Goal: Task Accomplishment & Management: Use online tool/utility

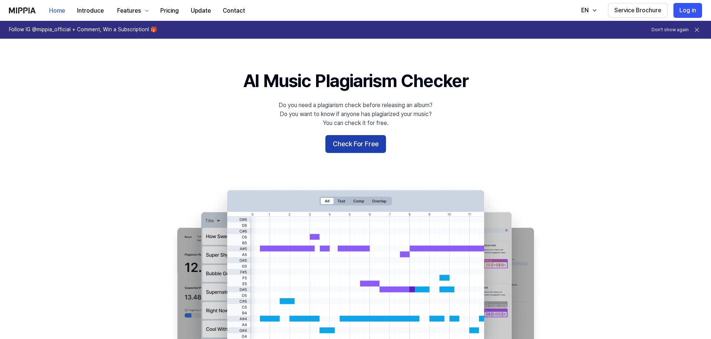
click at [371, 147] on button "Check For Free" at bounding box center [355, 144] width 61 height 18
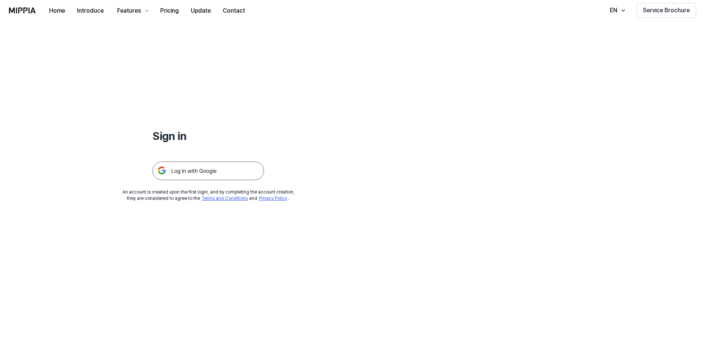
click at [231, 171] on img at bounding box center [208, 170] width 112 height 19
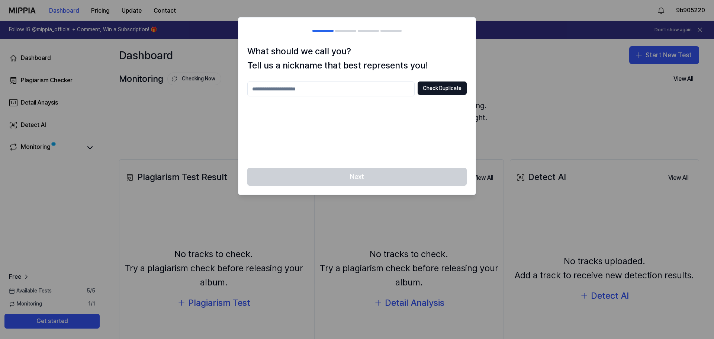
click at [351, 86] on input "text" at bounding box center [330, 88] width 167 height 15
type input "*******"
click at [443, 88] on button "Check Duplicate" at bounding box center [442, 87] width 49 height 13
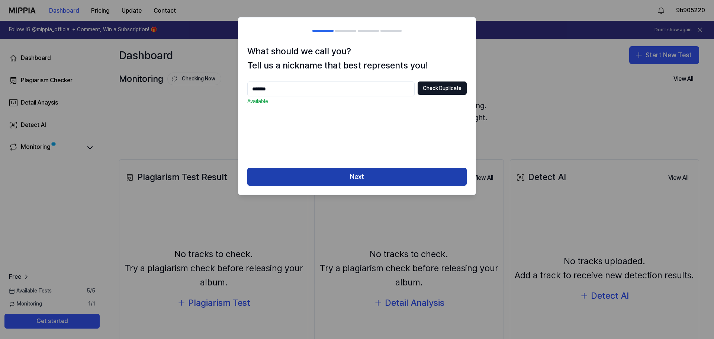
click at [401, 180] on button "Next" at bounding box center [356, 177] width 219 height 18
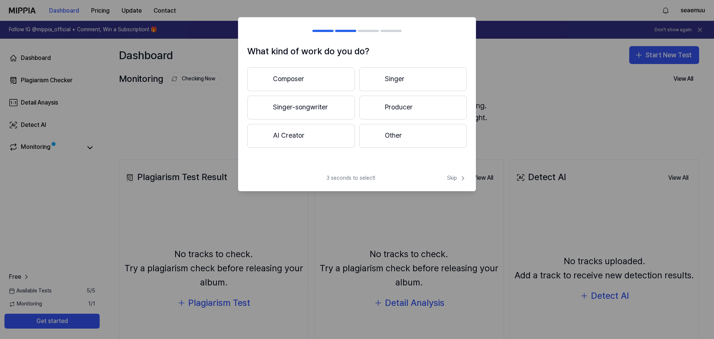
click at [423, 138] on button "Other" at bounding box center [412, 136] width 107 height 24
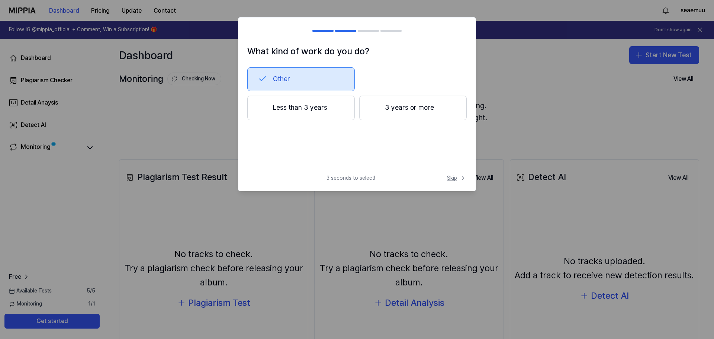
click at [455, 177] on span "Skip" at bounding box center [457, 177] width 20 height 7
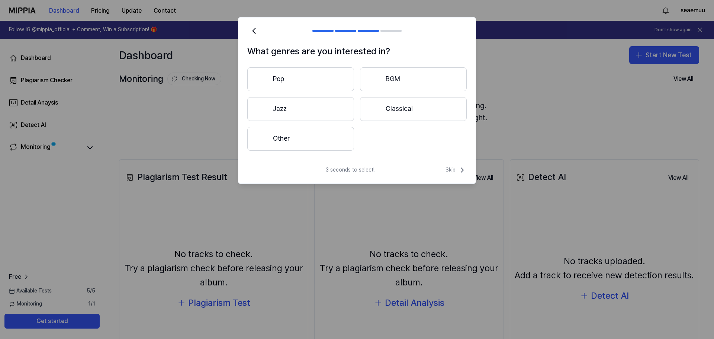
click at [454, 173] on span "Skip" at bounding box center [455, 169] width 21 height 9
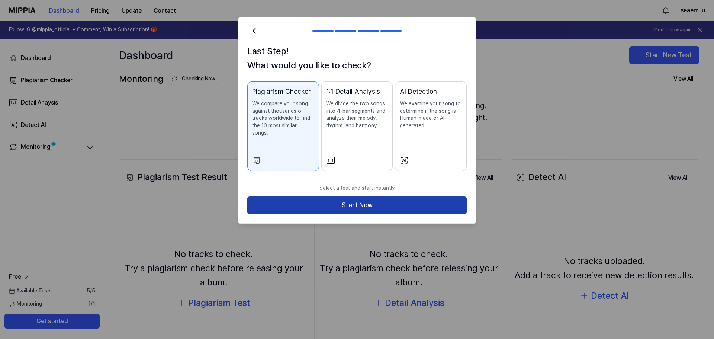
click at [326, 196] on button "Start Now" at bounding box center [356, 205] width 219 height 18
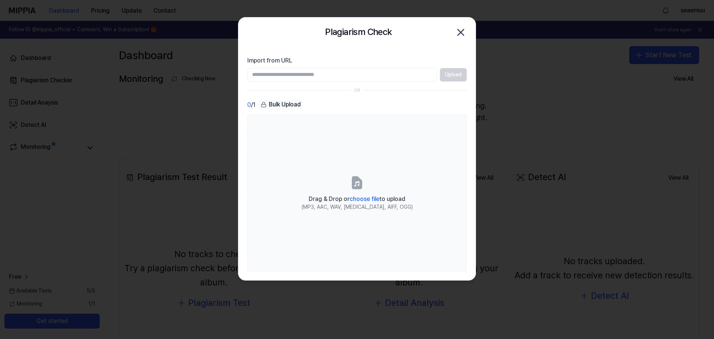
click at [346, 77] on input "Import from URL" at bounding box center [342, 74] width 190 height 13
click at [302, 75] on input "Import from URL" at bounding box center [342, 74] width 190 height 13
paste input "**********"
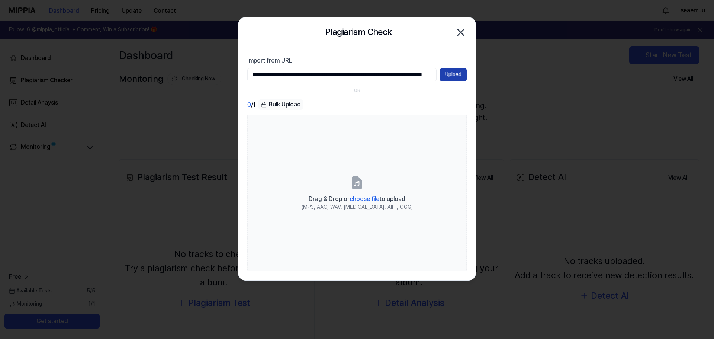
type input "**********"
click at [463, 73] on button "Upload" at bounding box center [453, 74] width 27 height 13
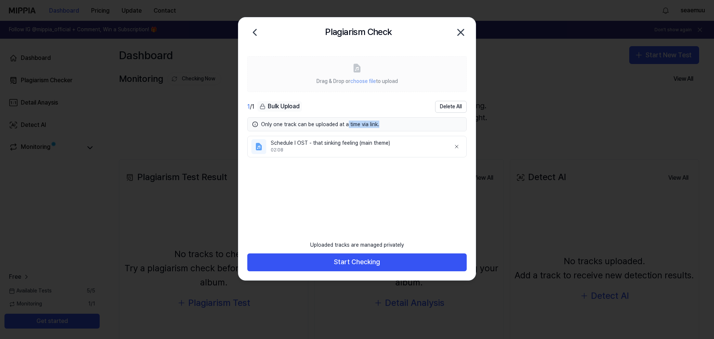
drag, startPoint x: 344, startPoint y: 124, endPoint x: 397, endPoint y: 124, distance: 53.2
click at [397, 124] on div "Only one track can be uploaded at a time via link." at bounding box center [361, 123] width 201 height 7
drag, startPoint x: 397, startPoint y: 124, endPoint x: 310, endPoint y: 116, distance: 87.0
click at [310, 116] on div "1 / 1 Bulk Upload Delete All Only one track can be uploaded at a time via link.…" at bounding box center [356, 163] width 219 height 125
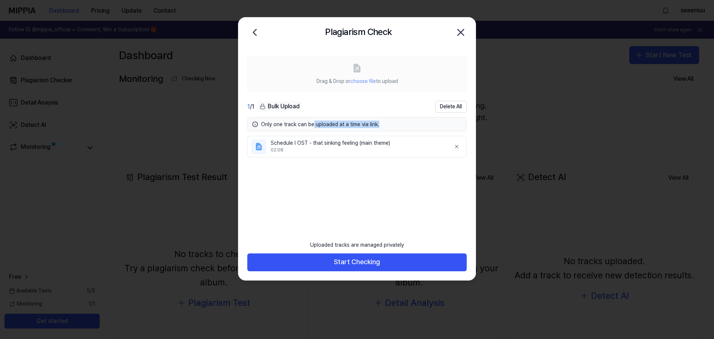
click at [356, 119] on div "Only one track can be uploaded at a time via link." at bounding box center [356, 124] width 219 height 14
click at [361, 73] on label "Drag & Drop or choose file to upload" at bounding box center [356, 74] width 219 height 36
click at [351, 200] on ul "Schedule I OST - that sinking feeling (main theme) 02:08" at bounding box center [356, 181] width 219 height 90
click at [374, 71] on label "Drag & Drop or choose file to upload" at bounding box center [356, 74] width 219 height 36
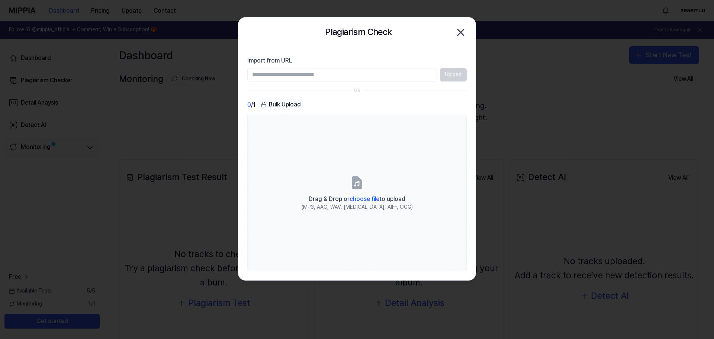
drag, startPoint x: 97, startPoint y: 140, endPoint x: 77, endPoint y: 148, distance: 21.8
click at [93, 142] on div at bounding box center [357, 169] width 714 height 339
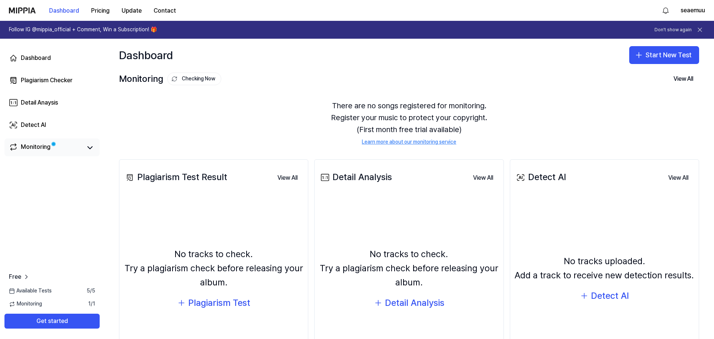
click at [77, 148] on link "Monitoring" at bounding box center [45, 147] width 73 height 10
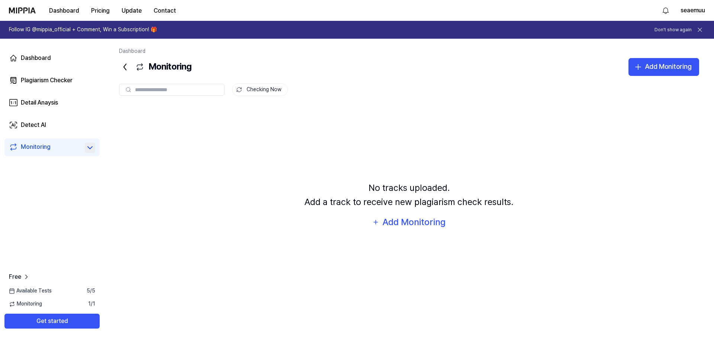
click at [88, 146] on icon at bounding box center [90, 147] width 9 height 9
click at [69, 80] on div "Plagiarism Checker" at bounding box center [47, 80] width 52 height 9
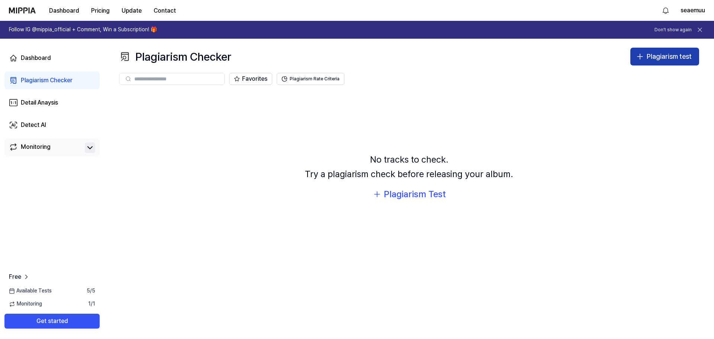
click at [664, 61] on div "Plagiarism test" at bounding box center [669, 56] width 45 height 11
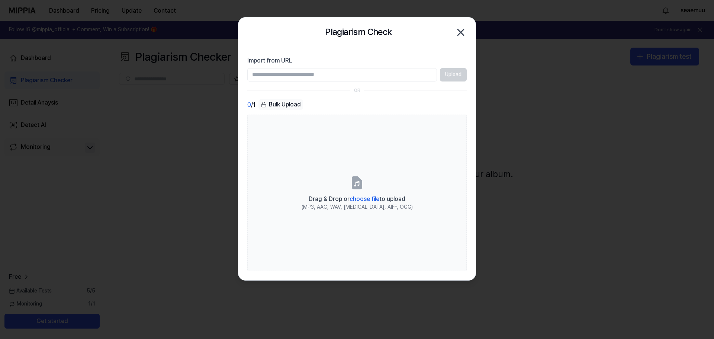
click at [348, 72] on input "Import from URL" at bounding box center [342, 74] width 190 height 13
click at [357, 70] on input "Import from URL" at bounding box center [342, 74] width 190 height 13
paste input "**********"
type input "**********"
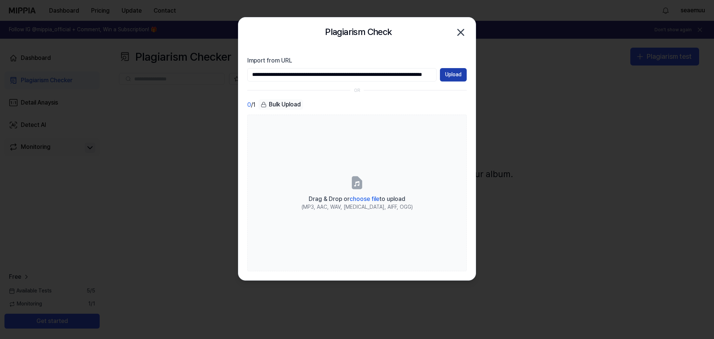
click at [456, 74] on button "Upload" at bounding box center [453, 74] width 27 height 13
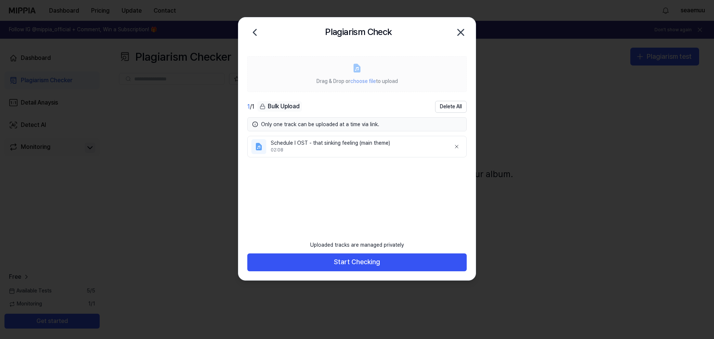
click at [371, 82] on span "choose file" at bounding box center [363, 81] width 26 height 6
click at [355, 70] on icon at bounding box center [357, 68] width 6 height 8
click at [359, 85] on div "Drag & Drop or choose file to upload" at bounding box center [356, 80] width 81 height 9
drag, startPoint x: 387, startPoint y: 85, endPoint x: 362, endPoint y: 77, distance: 26.8
click at [387, 85] on div "Drag & Drop or choose file to upload" at bounding box center [356, 80] width 81 height 9
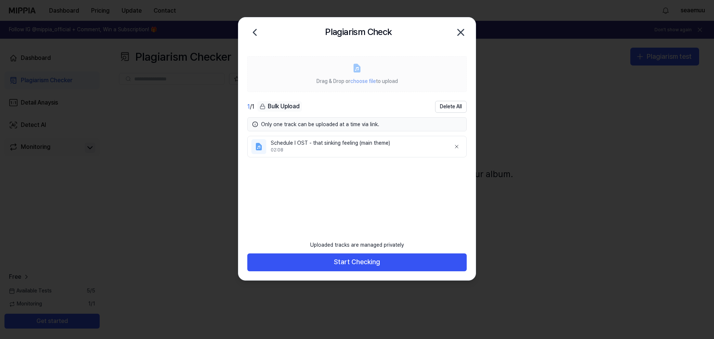
drag, startPoint x: 353, startPoint y: 78, endPoint x: 346, endPoint y: 73, distance: 9.1
click at [350, 75] on label "Drag & Drop or choose file to upload" at bounding box center [356, 74] width 219 height 36
click at [258, 27] on icon at bounding box center [255, 32] width 12 height 12
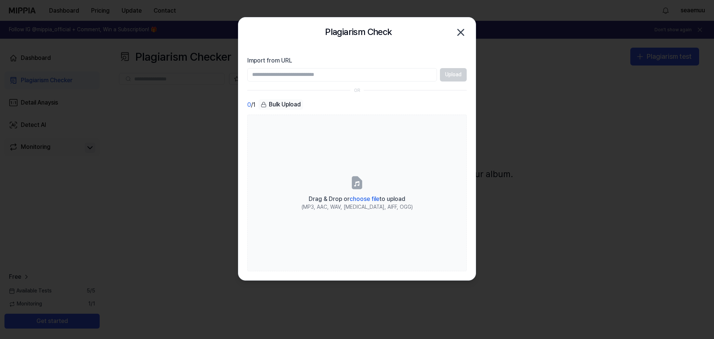
click at [391, 75] on input "Import from URL" at bounding box center [342, 74] width 190 height 13
type input "**********"
click at [449, 78] on button "Upload" at bounding box center [453, 74] width 27 height 13
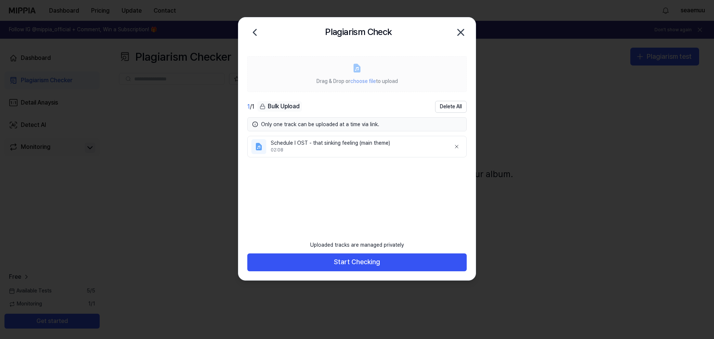
click at [362, 80] on span "choose file" at bounding box center [363, 81] width 26 height 6
click at [330, 76] on div "Drag & Drop or choose file to upload" at bounding box center [356, 80] width 81 height 9
drag, startPoint x: 321, startPoint y: 80, endPoint x: 340, endPoint y: 87, distance: 20.4
click at [323, 83] on span "Drag & Drop or choose file to upload" at bounding box center [356, 81] width 81 height 6
drag, startPoint x: 340, startPoint y: 87, endPoint x: 364, endPoint y: 102, distance: 27.4
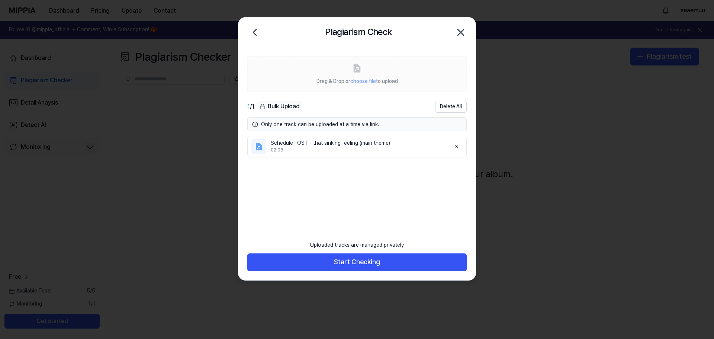
click at [352, 97] on div "Drag & Drop or choose file to upload 1 / 1 Bulk Upload Delete All Only one trac…" at bounding box center [356, 136] width 237 height 178
click at [364, 83] on span "choose file" at bounding box center [363, 81] width 26 height 6
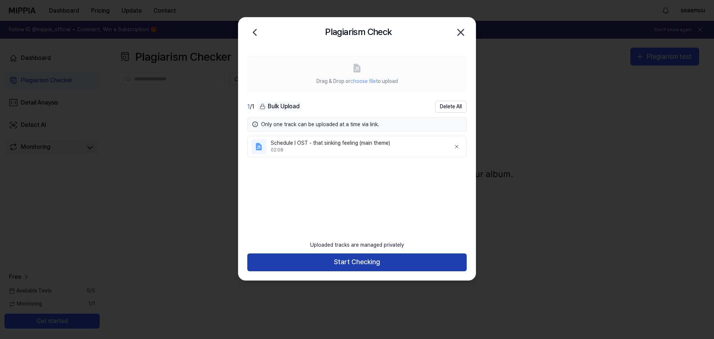
click at [380, 265] on button "Start Checking" at bounding box center [356, 262] width 219 height 18
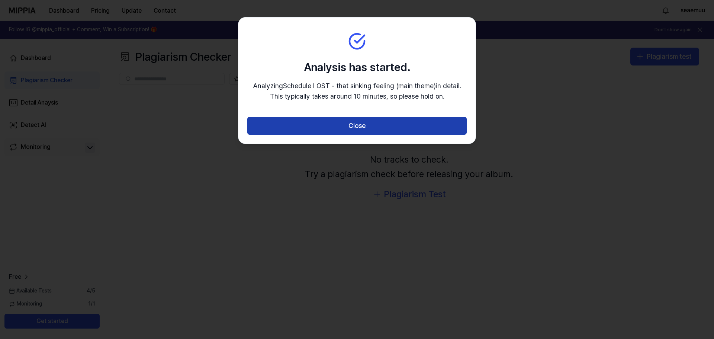
click at [354, 126] on button "Close" at bounding box center [356, 126] width 219 height 18
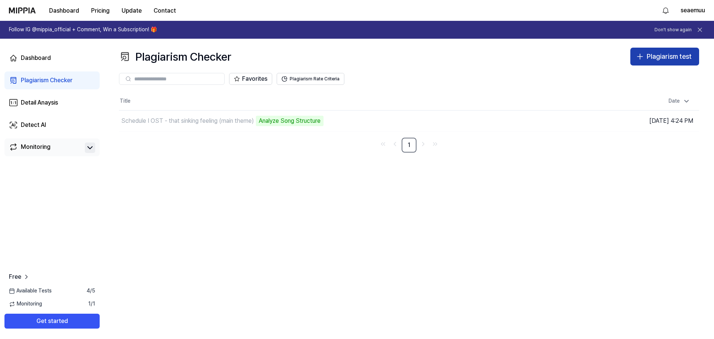
click at [654, 54] on div "Plagiarism test" at bounding box center [669, 56] width 45 height 11
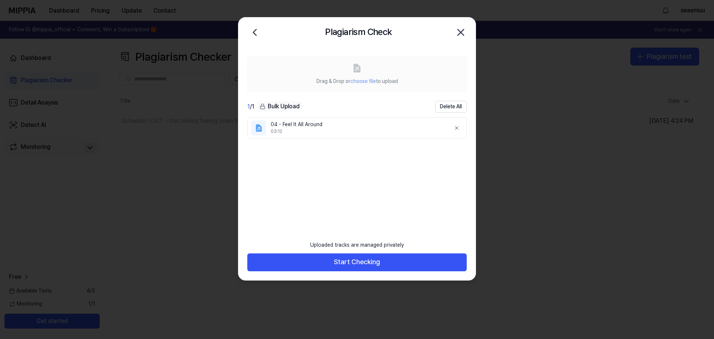
click at [339, 189] on ul "04 - Feel It All Around 03:12" at bounding box center [356, 171] width 219 height 109
click at [362, 78] on span "choose file" at bounding box center [363, 81] width 26 height 6
click at [255, 32] on icon at bounding box center [255, 32] width 12 height 12
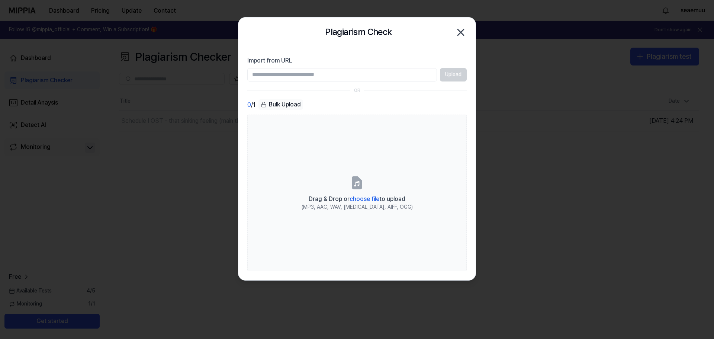
click at [362, 75] on input "Import from URL" at bounding box center [342, 74] width 190 height 13
type input "**********"
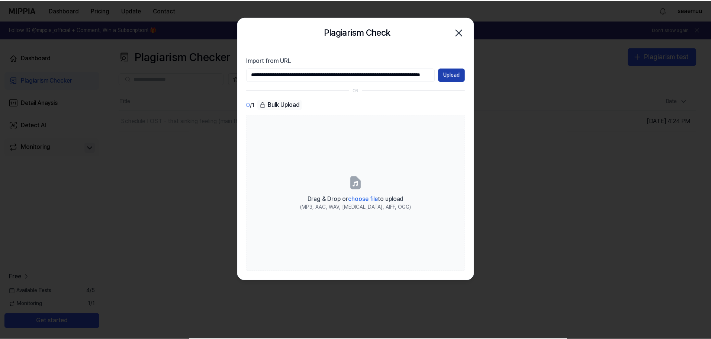
scroll to position [0, 0]
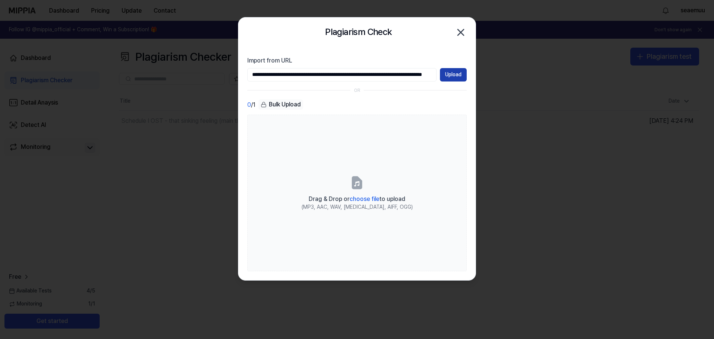
click at [452, 75] on button "Upload" at bounding box center [453, 74] width 27 height 13
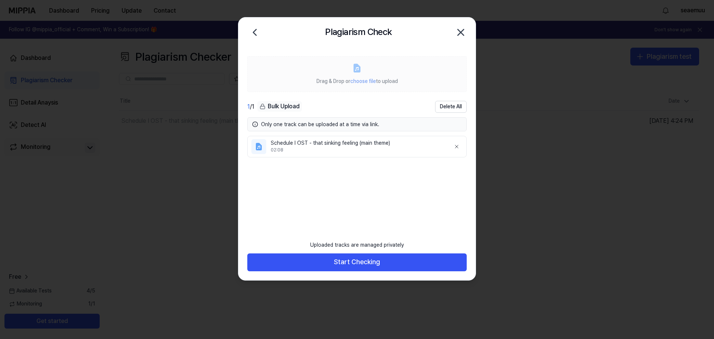
click at [368, 83] on span "choose file" at bounding box center [363, 81] width 26 height 6
click at [341, 70] on label "Drag & Drop or choose file to upload" at bounding box center [356, 74] width 219 height 36
drag, startPoint x: 341, startPoint y: 182, endPoint x: 359, endPoint y: 173, distance: 19.8
click at [342, 182] on ul "Schedule I OST - that sinking feeling (main theme) 02:08" at bounding box center [356, 181] width 219 height 90
click at [328, 195] on ul "Schedule I OST - that sinking feeling (main theme) 02:08" at bounding box center [356, 181] width 219 height 90
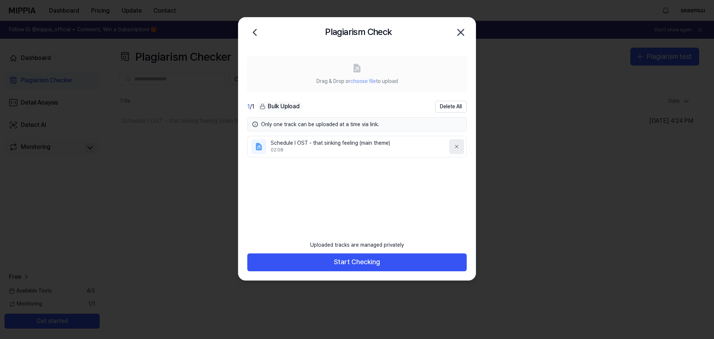
click at [458, 145] on icon at bounding box center [456, 146] width 3 height 3
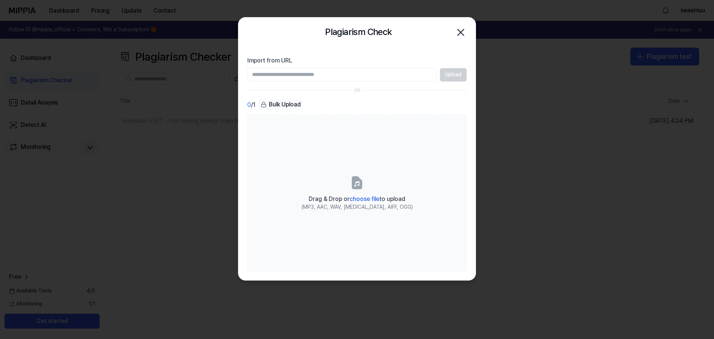
click at [462, 32] on icon "button" at bounding box center [461, 32] width 12 height 12
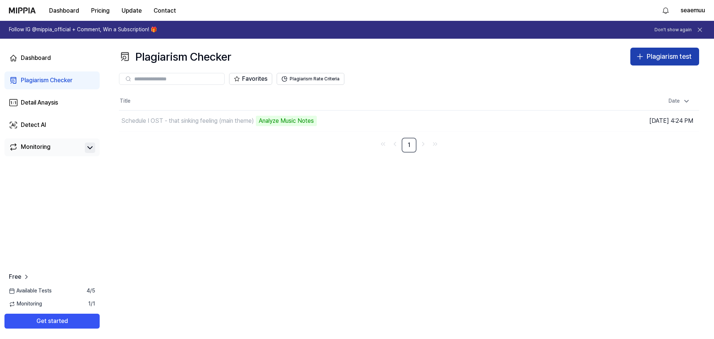
click at [648, 54] on div "Plagiarism test" at bounding box center [669, 56] width 45 height 11
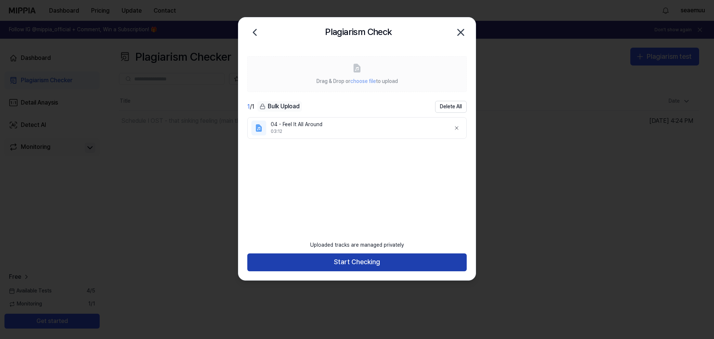
click at [388, 260] on button "Start Checking" at bounding box center [356, 262] width 219 height 18
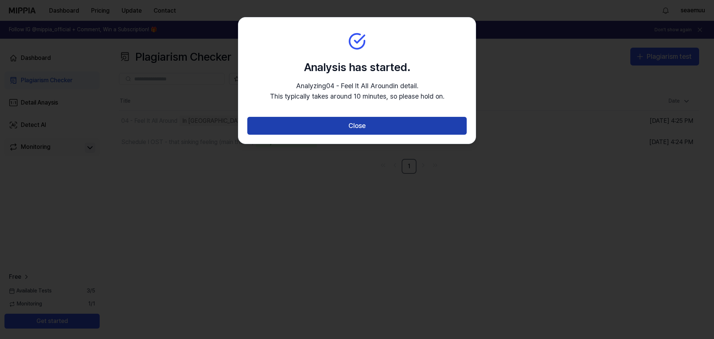
click at [369, 125] on button "Close" at bounding box center [356, 126] width 219 height 18
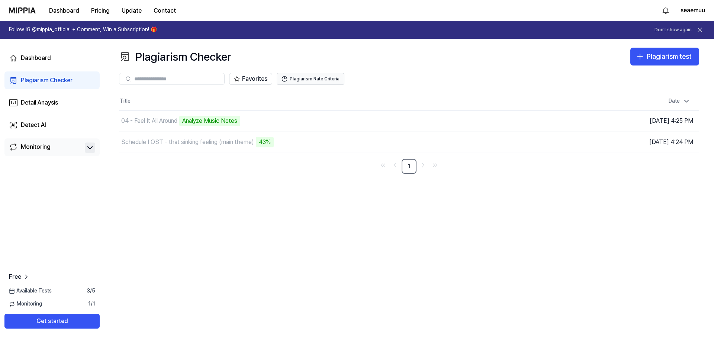
click at [309, 77] on button "Plagiarism Rate Criteria" at bounding box center [311, 79] width 68 height 12
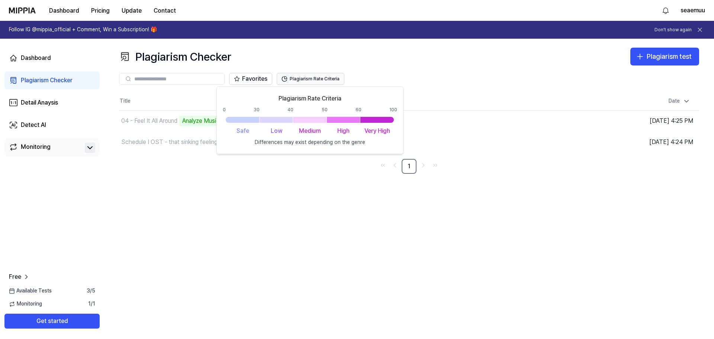
click at [312, 80] on button "Plagiarism Rate Criteria" at bounding box center [311, 79] width 68 height 12
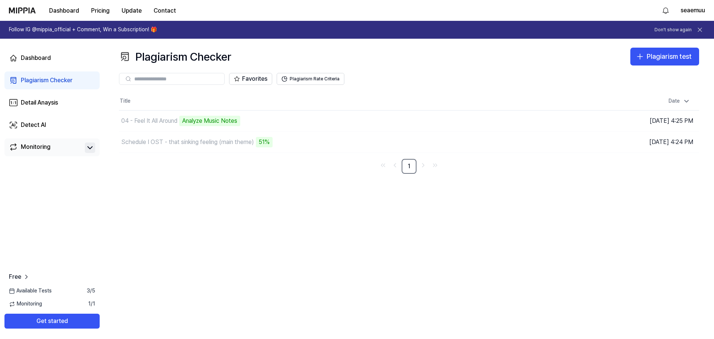
click at [45, 80] on div "Plagiarism Checker" at bounding box center [47, 80] width 52 height 9
click at [663, 63] on button "Plagiarism test" at bounding box center [664, 57] width 69 height 18
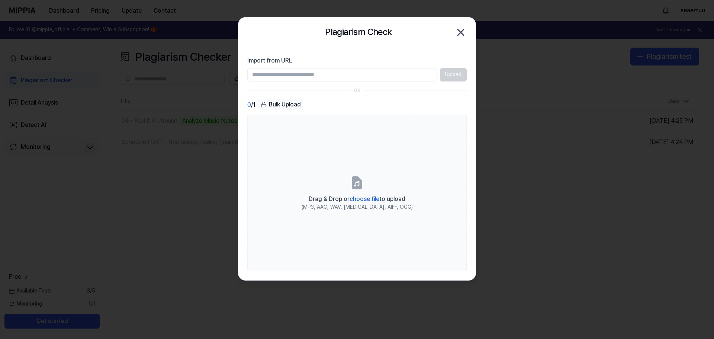
click at [458, 32] on icon "button" at bounding box center [461, 32] width 12 height 12
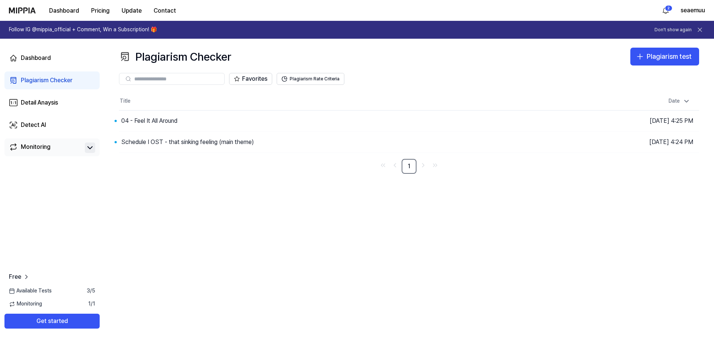
click at [197, 96] on th "Title" at bounding box center [336, 101] width 435 height 18
click at [494, 125] on button "Go to Results" at bounding box center [502, 121] width 40 height 12
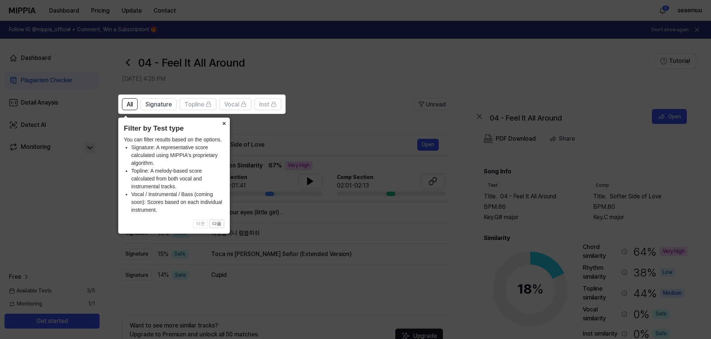
click at [224, 124] on button "×" at bounding box center [224, 122] width 12 height 10
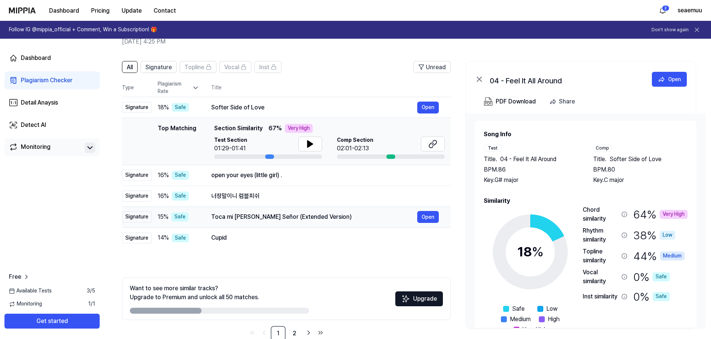
scroll to position [54, 0]
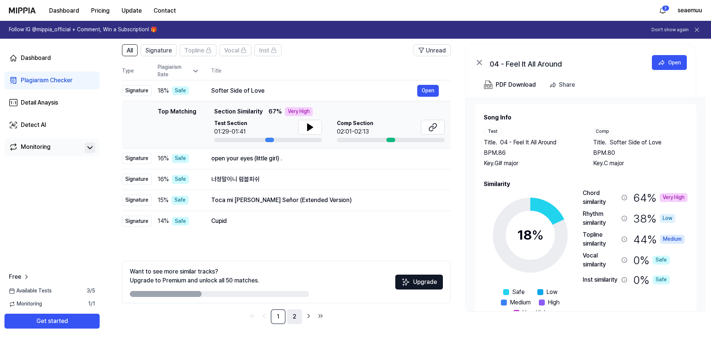
click at [295, 317] on link "2" at bounding box center [294, 316] width 15 height 15
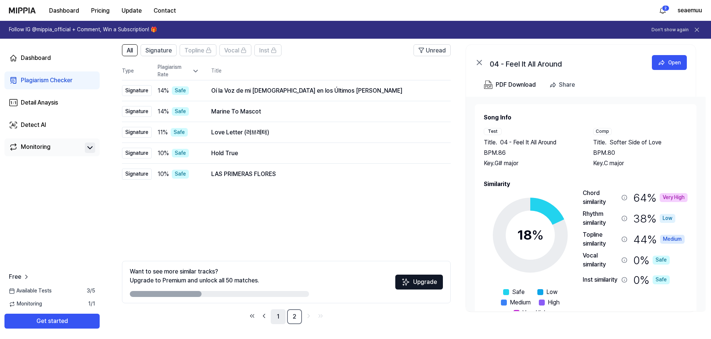
click at [276, 317] on link "1" at bounding box center [278, 316] width 15 height 15
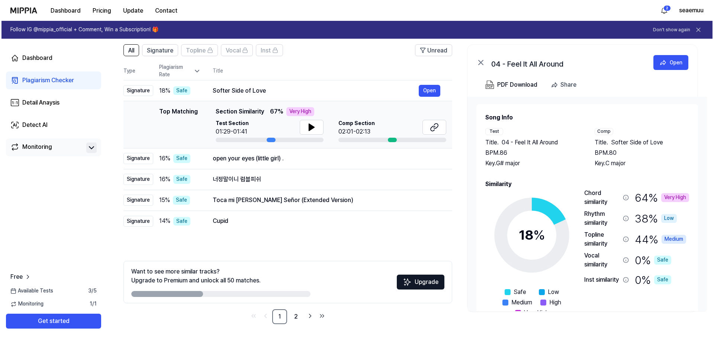
scroll to position [0, 0]
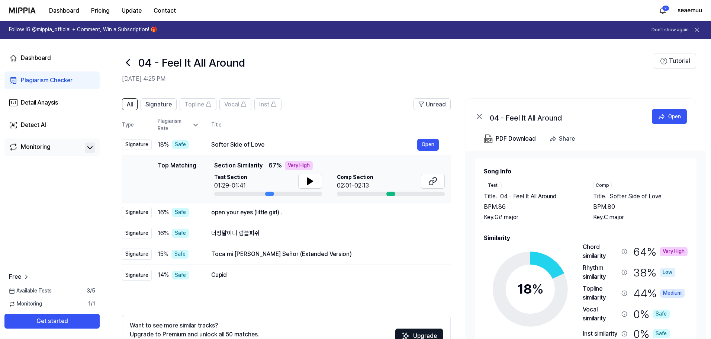
click at [127, 58] on icon at bounding box center [128, 63] width 12 height 12
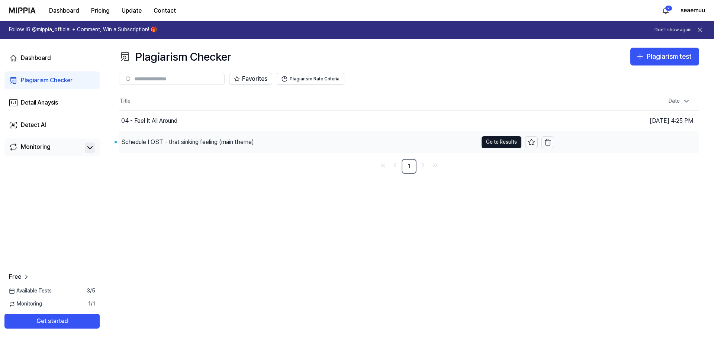
click at [172, 141] on div "Schedule I OST - that sinking feeling (main theme)" at bounding box center [187, 142] width 133 height 9
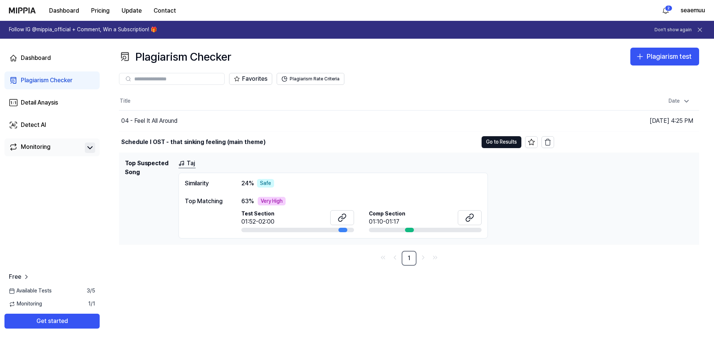
click at [185, 163] on link "Taj" at bounding box center [186, 163] width 17 height 9
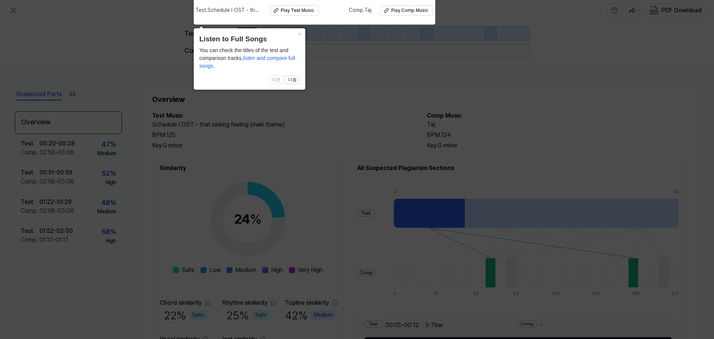
click at [397, 74] on icon at bounding box center [357, 167] width 714 height 342
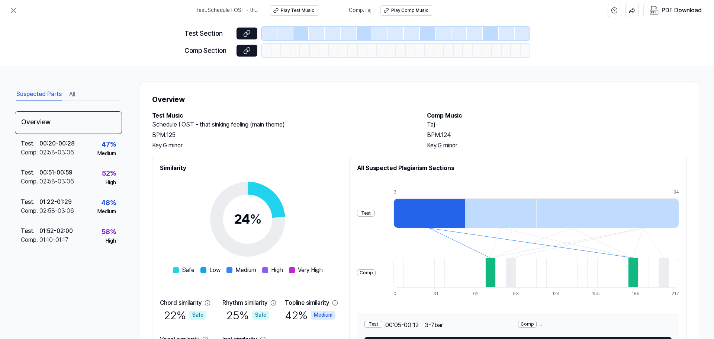
scroll to position [55, 0]
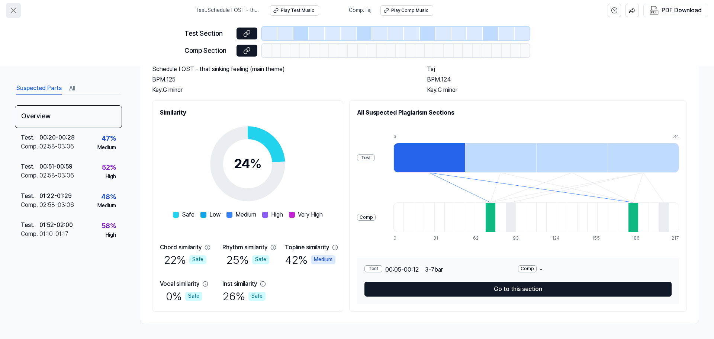
click at [14, 12] on icon at bounding box center [13, 10] width 9 height 9
